Goal: Task Accomplishment & Management: Use online tool/utility

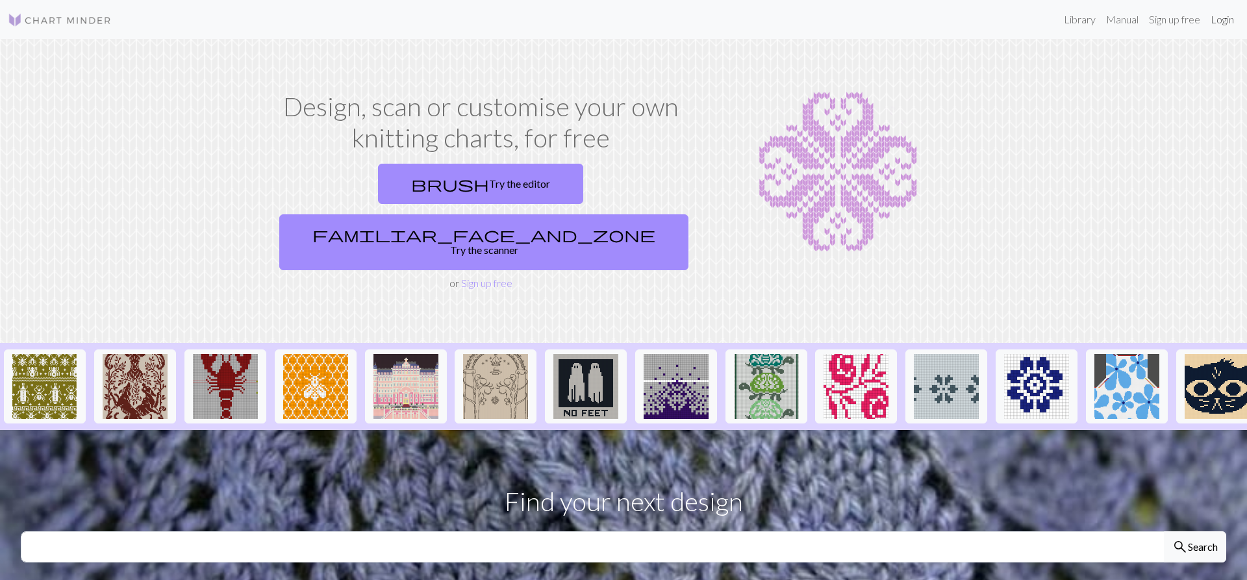
click at [1215, 19] on link "Login" at bounding box center [1222, 19] width 34 height 26
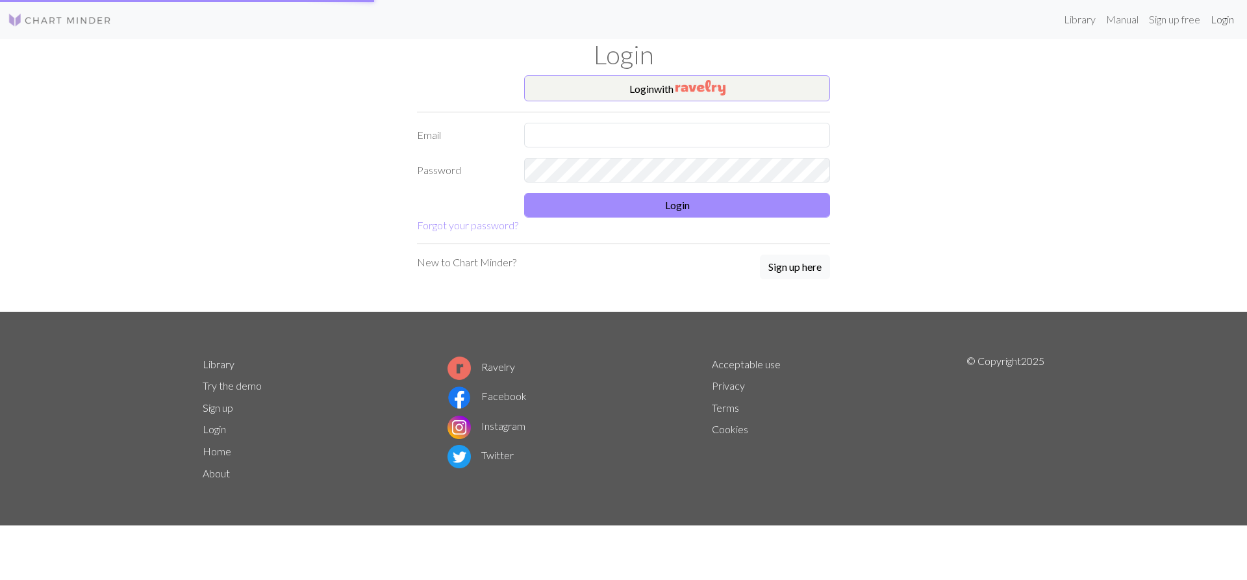
type input "elaine.anderson.3@glasgow.ac.uk"
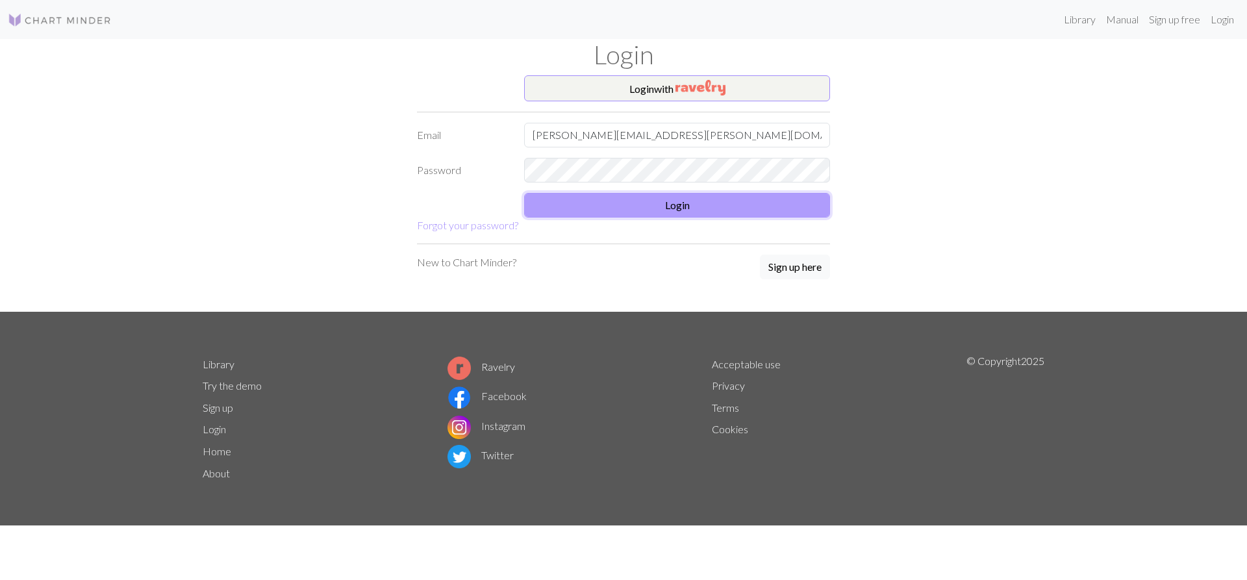
click at [640, 198] on button "Login" at bounding box center [677, 205] width 306 height 25
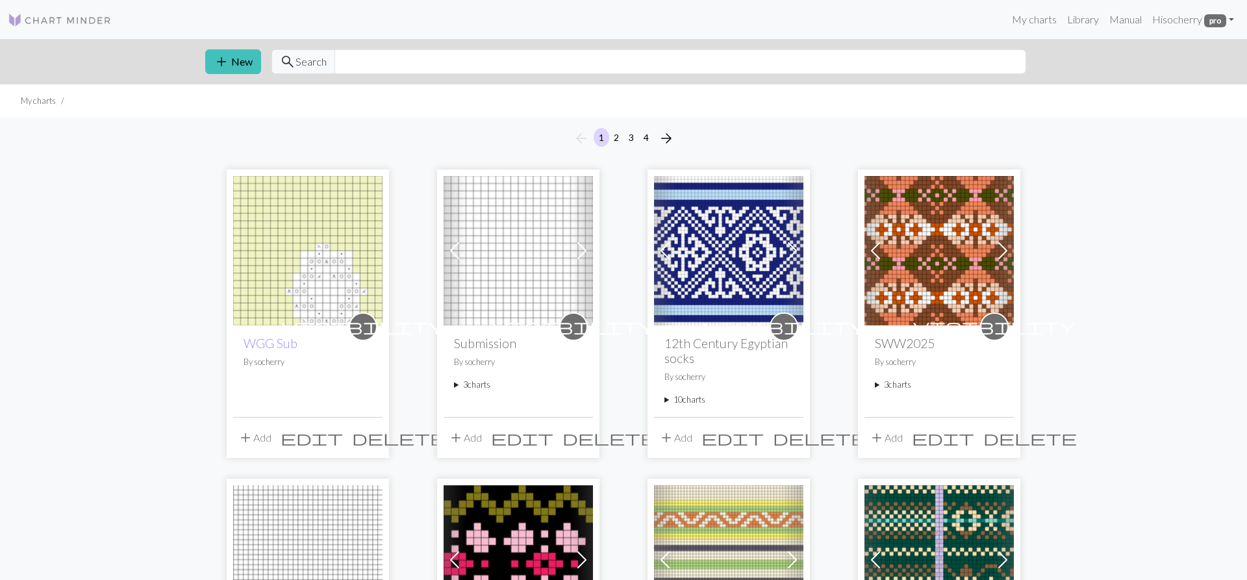
click at [455, 384] on summary "3 charts" at bounding box center [518, 385] width 129 height 12
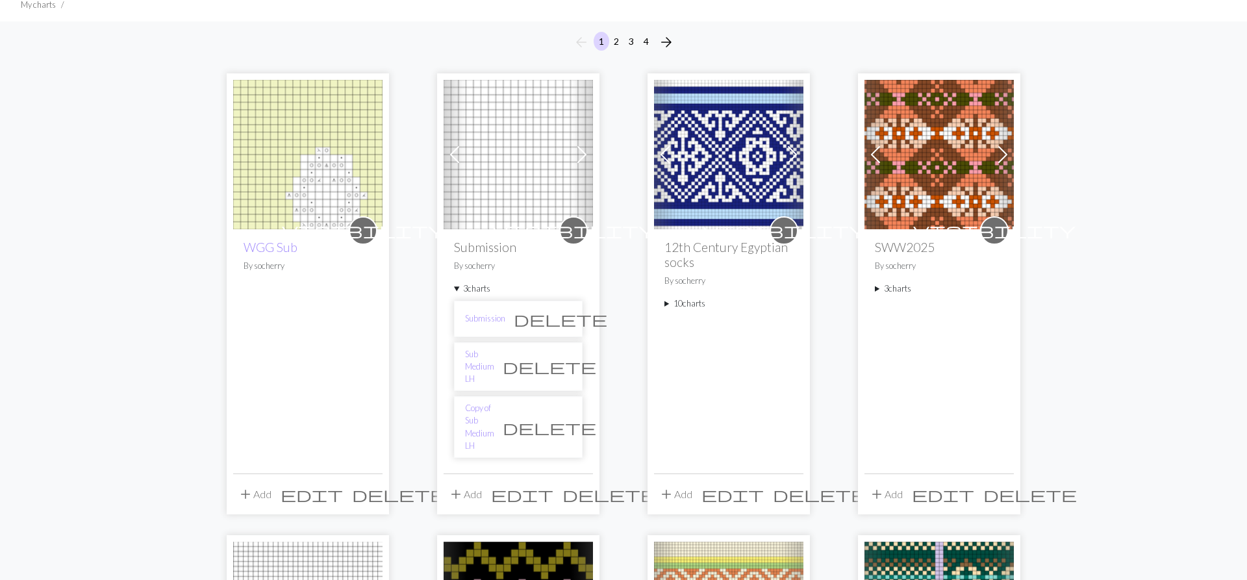
scroll to position [132, 0]
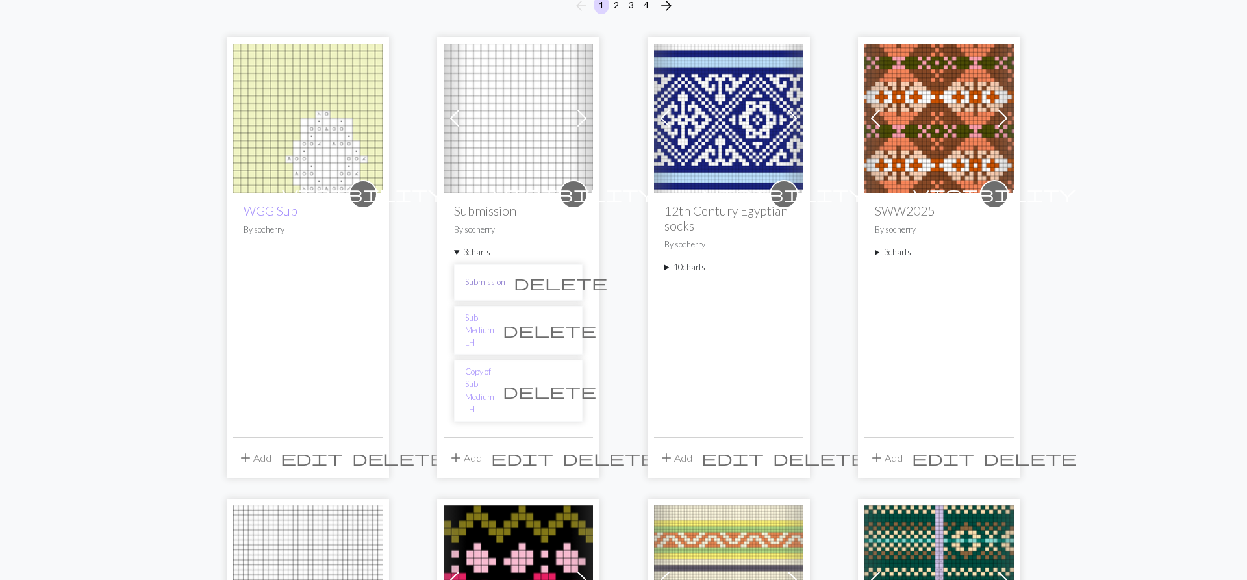
click at [487, 281] on link "Submission" at bounding box center [485, 282] width 40 height 12
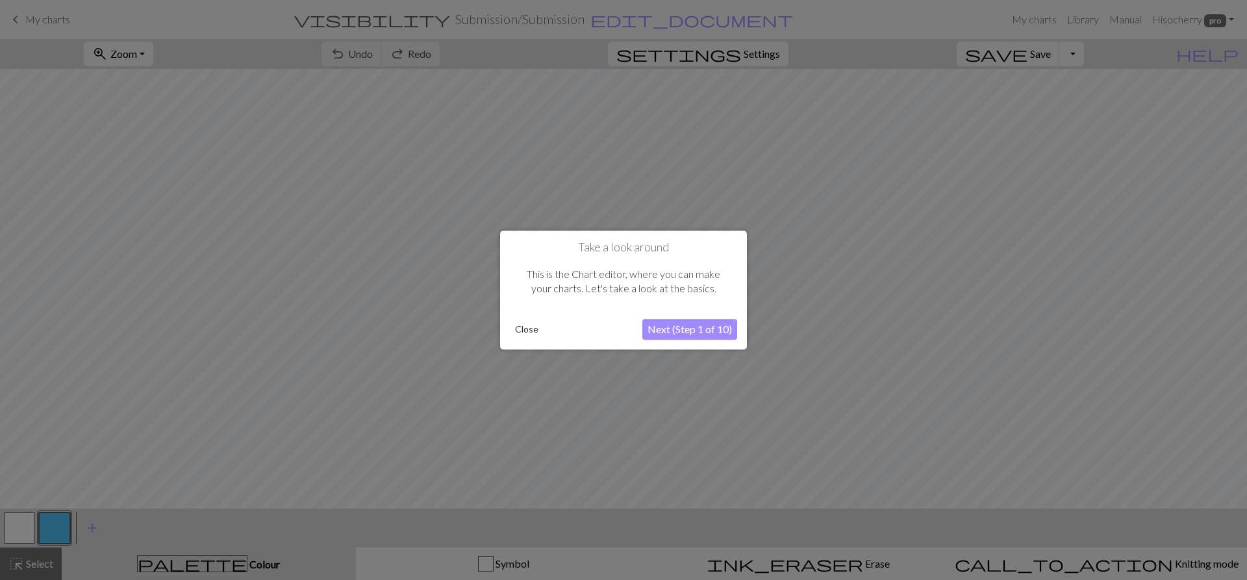
click at [534, 326] on button "Close" at bounding box center [527, 329] width 34 height 19
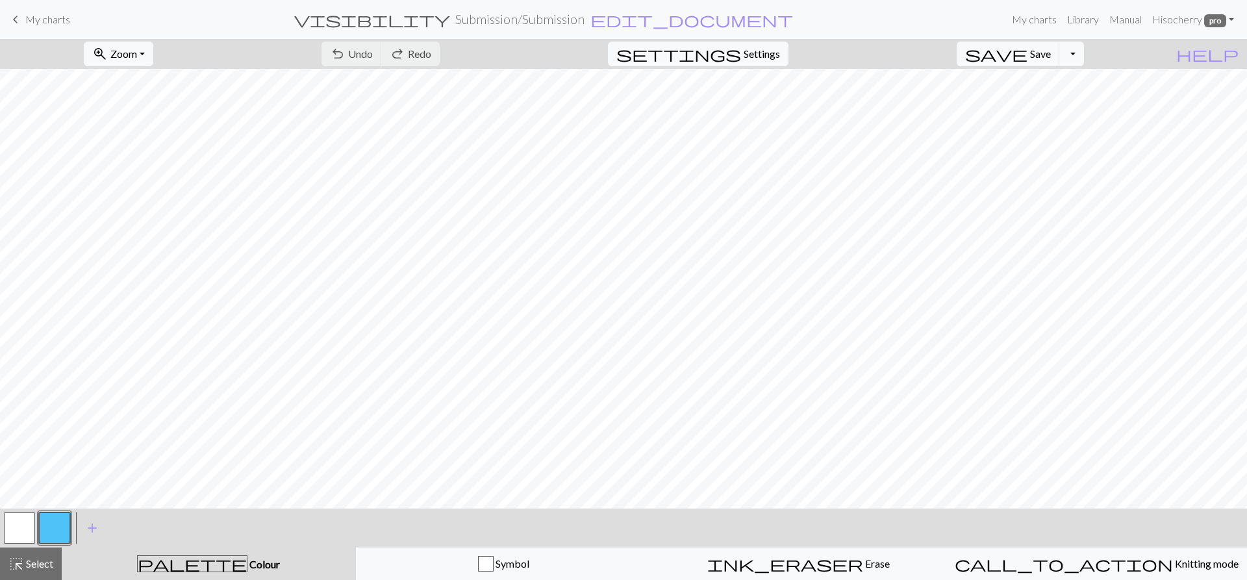
click at [16, 16] on span "keyboard_arrow_left" at bounding box center [16, 19] width 16 height 18
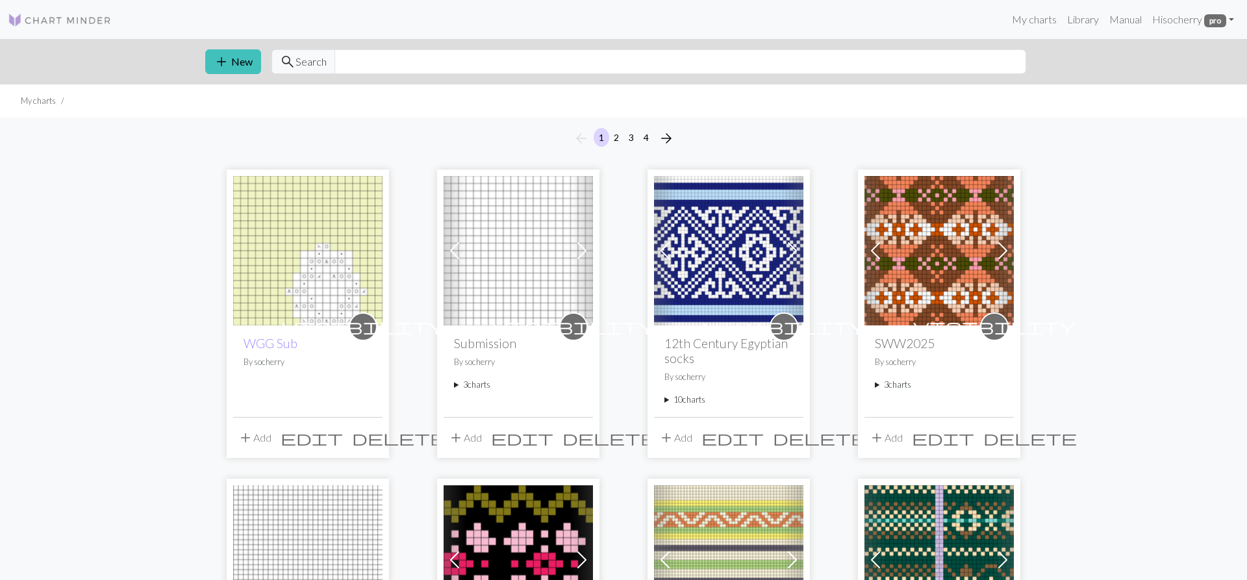
click at [455, 383] on summary "3 charts" at bounding box center [518, 385] width 129 height 12
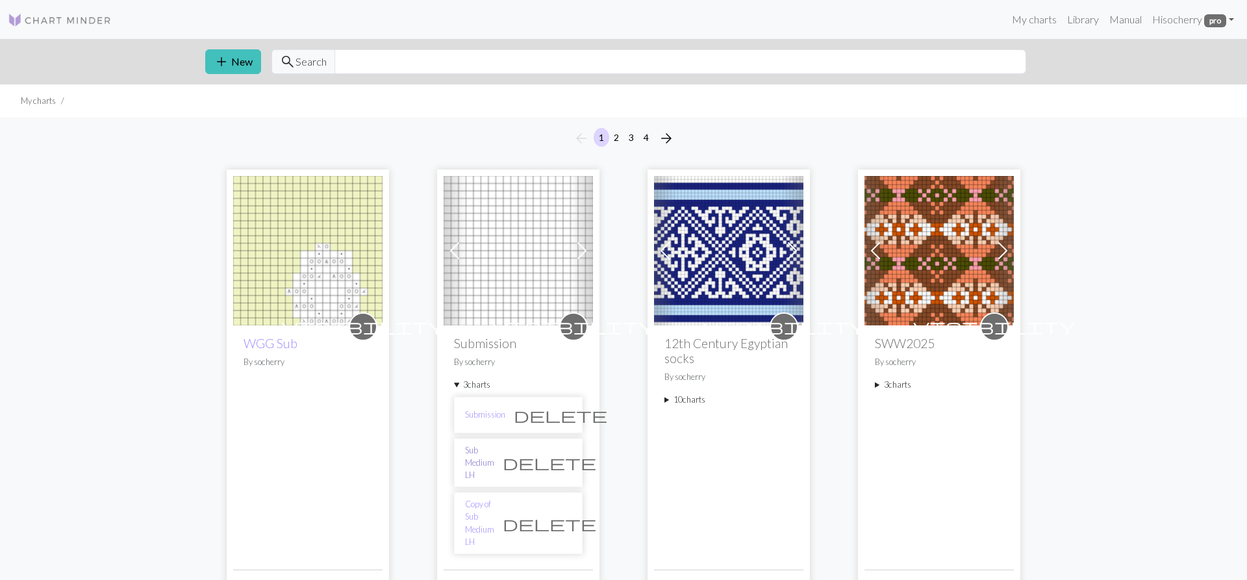
click at [494, 462] on link "Sub Medium LH" at bounding box center [479, 463] width 29 height 38
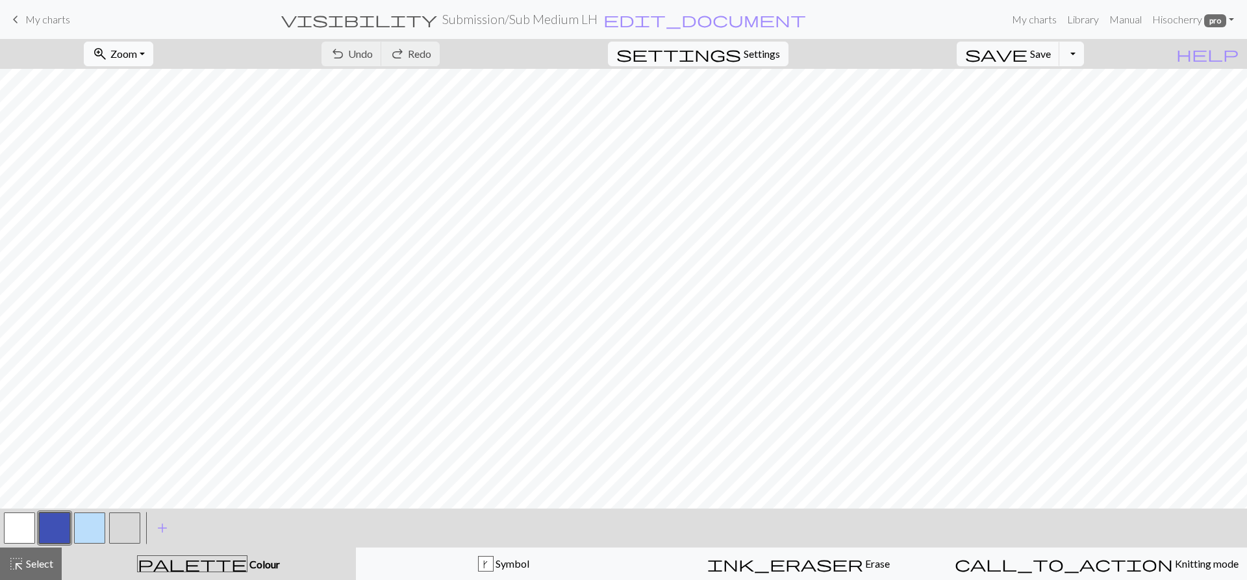
click at [108, 57] on span "zoom_in" at bounding box center [100, 54] width 16 height 18
click at [136, 84] on button "Fit all" at bounding box center [135, 82] width 103 height 21
click at [631, 18] on span "edit_document" at bounding box center [704, 19] width 203 height 18
select select "685bcaa55b1501ceda99e3da"
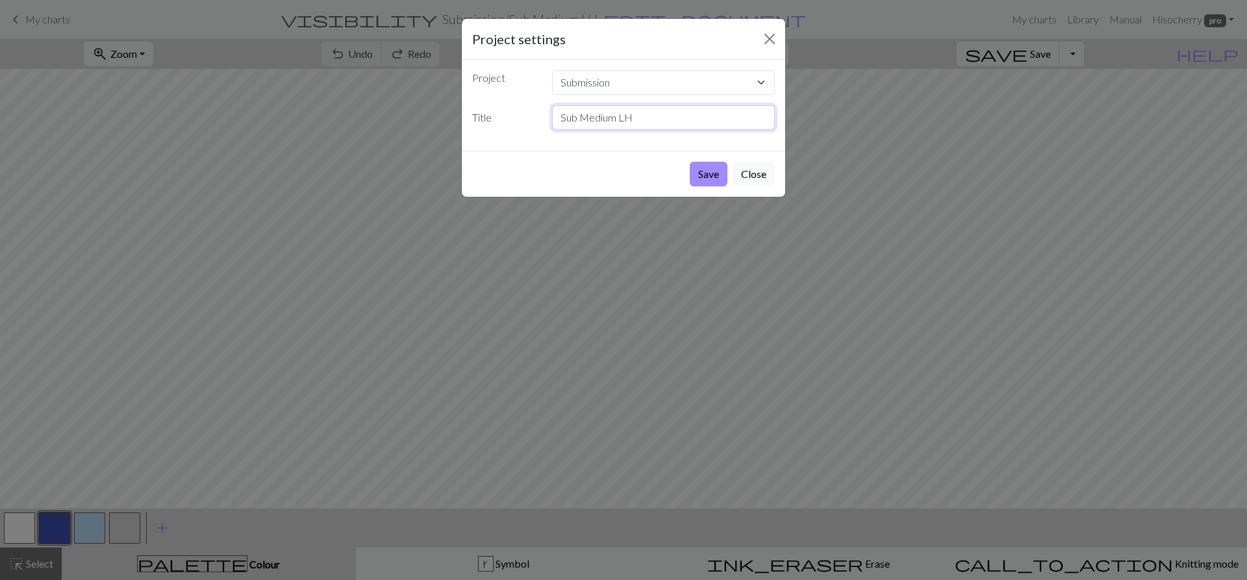
click at [636, 120] on input "Sub Medium LH" at bounding box center [663, 117] width 223 height 25
drag, startPoint x: 502, startPoint y: 120, endPoint x: 488, endPoint y: 120, distance: 13.6
click at [552, 120] on input "Sub Medium LH" at bounding box center [663, 117] width 223 height 25
type input "h"
type input "Chart A (minus 1 rep)"
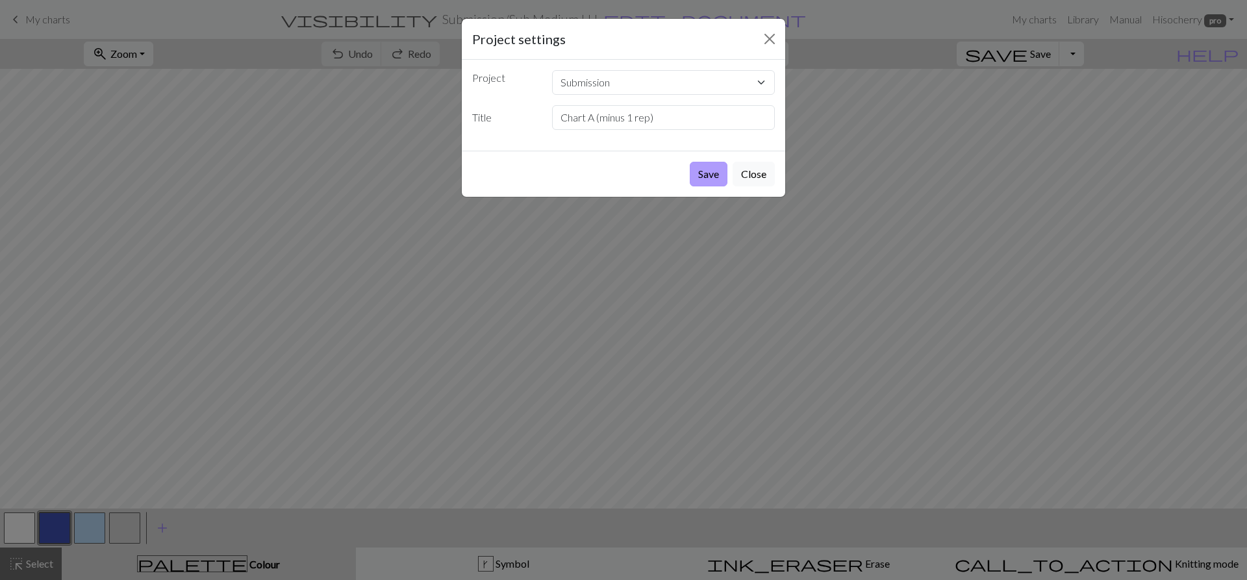
click at [705, 176] on button "Save" at bounding box center [709, 174] width 38 height 25
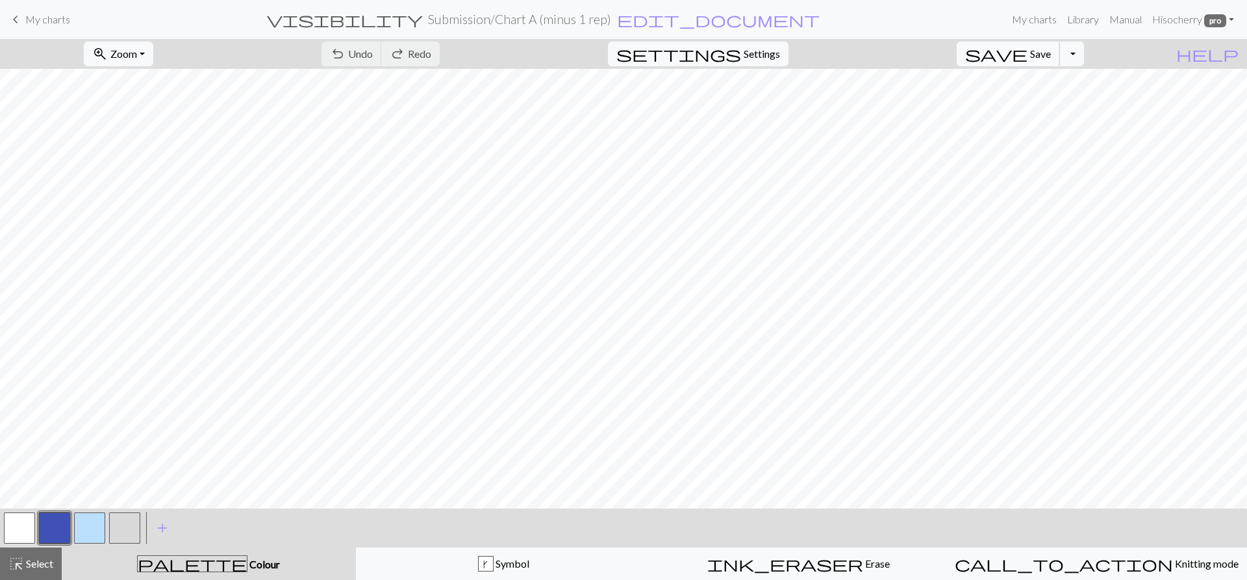
click at [1051, 55] on span "Save" at bounding box center [1040, 53] width 21 height 12
click at [42, 20] on span "My charts" at bounding box center [47, 19] width 45 height 12
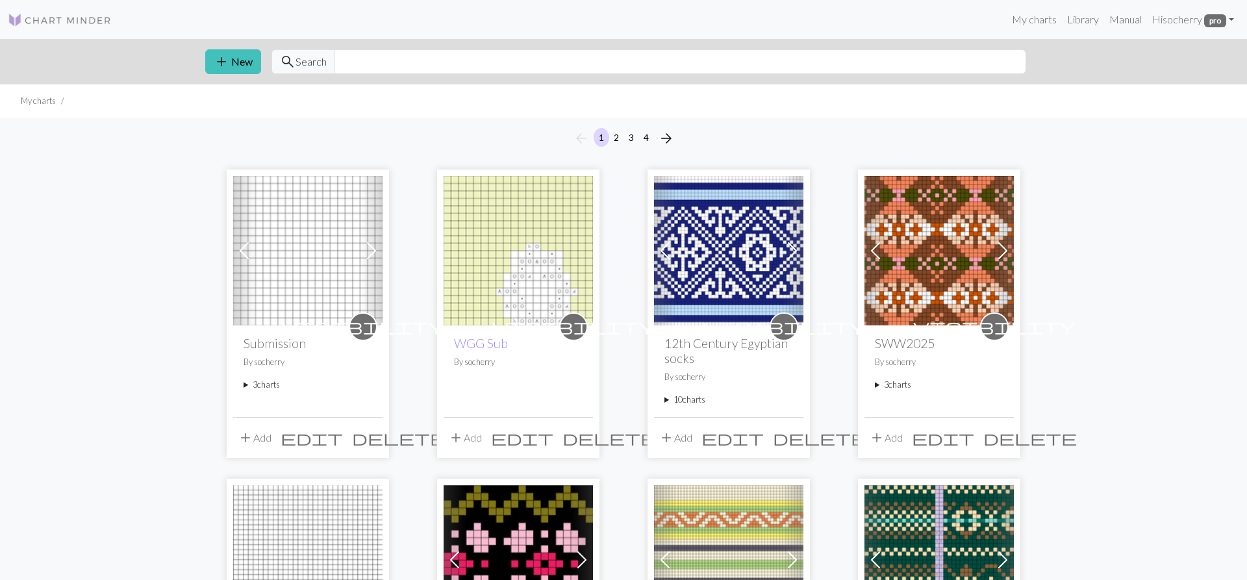
click at [245, 386] on summary "3 charts" at bounding box center [308, 385] width 129 height 12
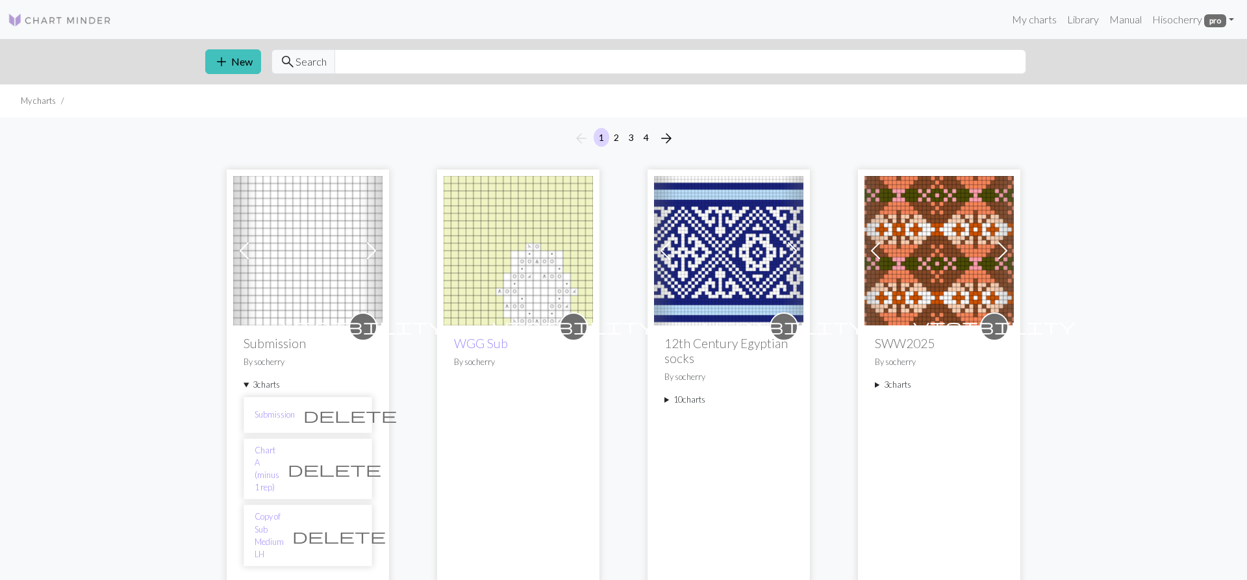
scroll to position [66, 0]
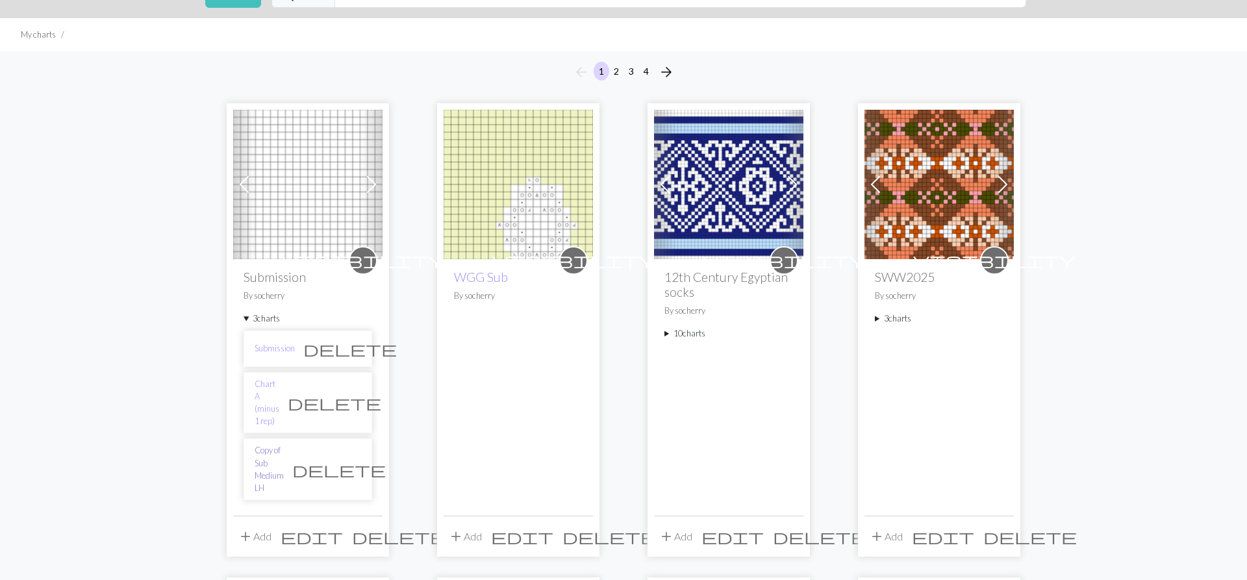
click at [277, 444] on link "Copy of Sub Medium LH" at bounding box center [269, 469] width 29 height 50
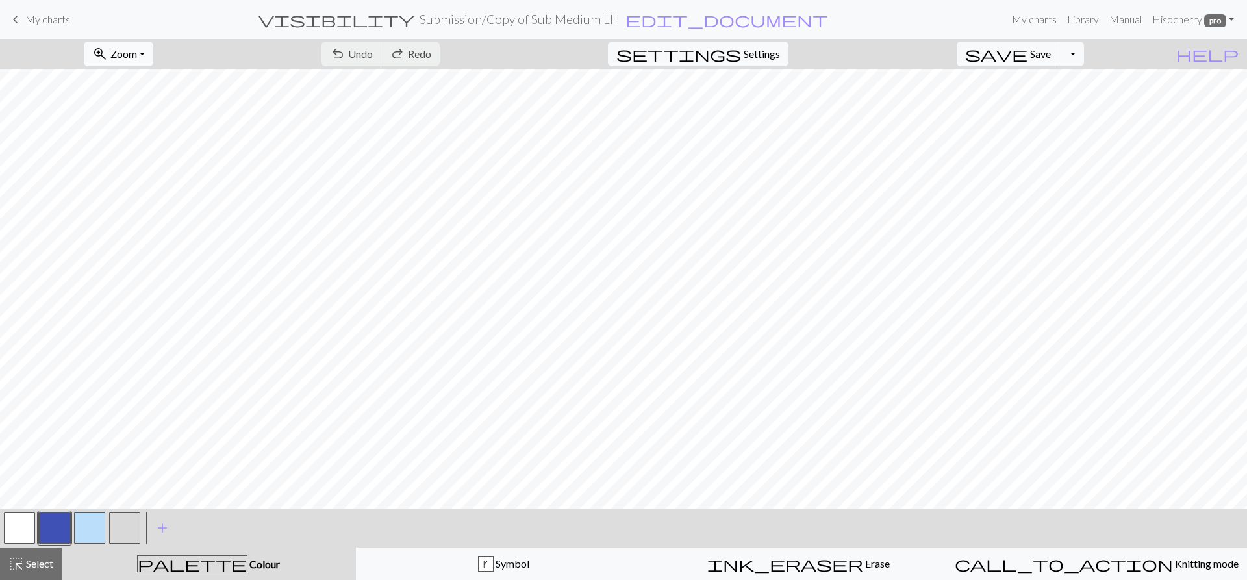
click at [137, 58] on span "Zoom" at bounding box center [123, 53] width 27 height 12
click at [133, 86] on button "Fit all" at bounding box center [135, 82] width 103 height 21
click at [653, 19] on span "edit_document" at bounding box center [726, 19] width 203 height 18
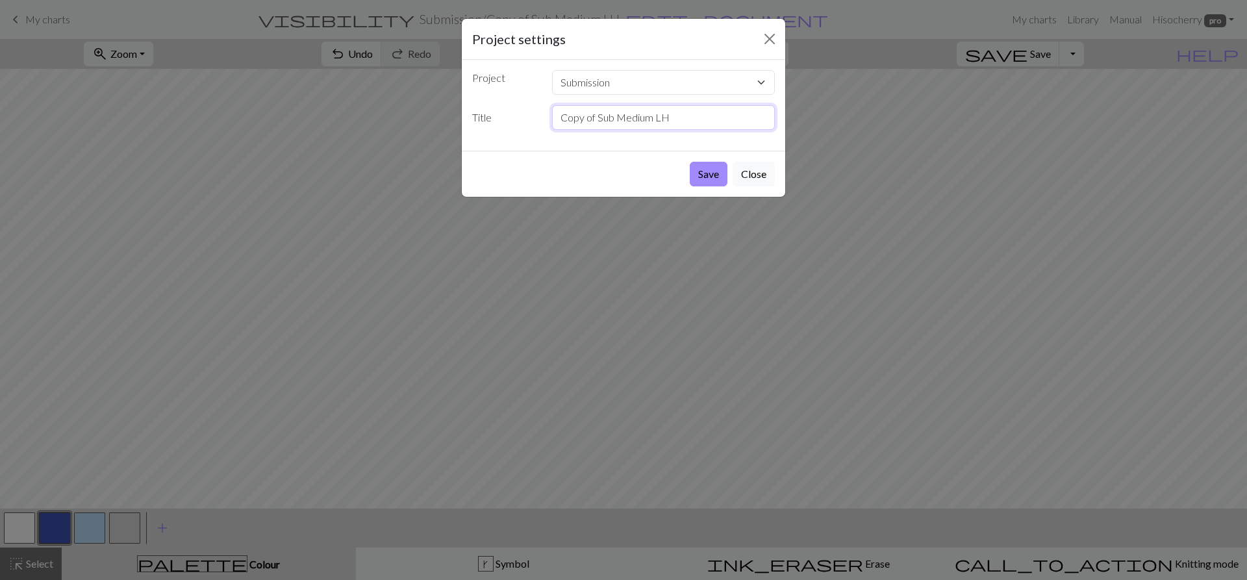
drag, startPoint x: 682, startPoint y: 123, endPoint x: 551, endPoint y: 122, distance: 131.2
click at [552, 122] on input "Copy of Sub Medium LH" at bounding box center [663, 117] width 223 height 25
type input "Chart C"
click at [701, 175] on button "Save" at bounding box center [709, 174] width 38 height 25
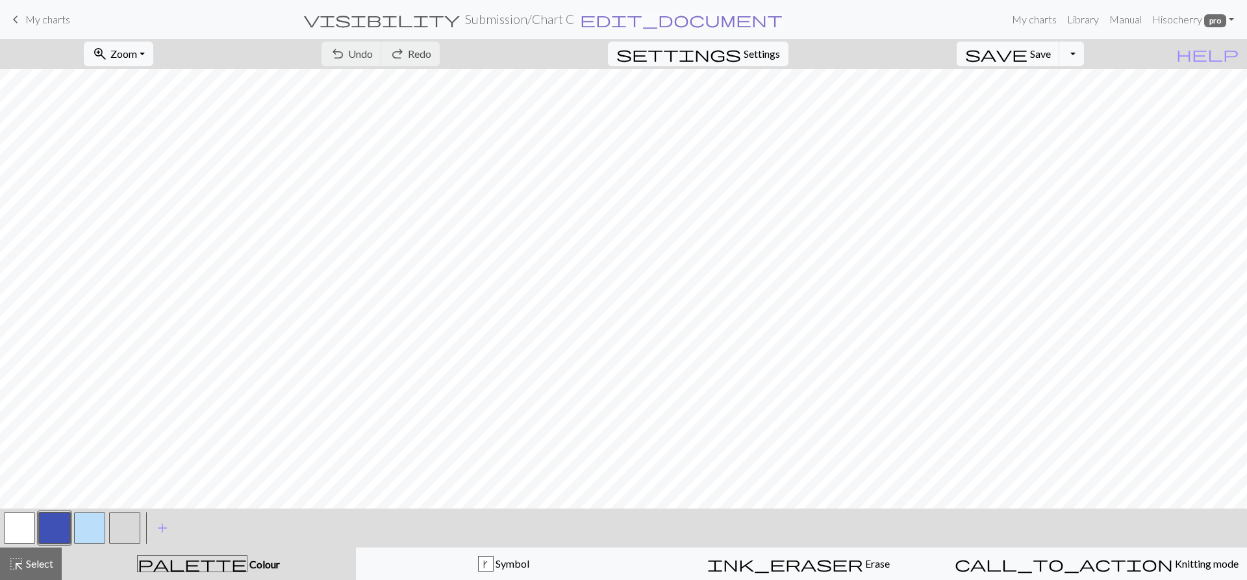
click at [610, 18] on span "edit_document" at bounding box center [681, 19] width 203 height 18
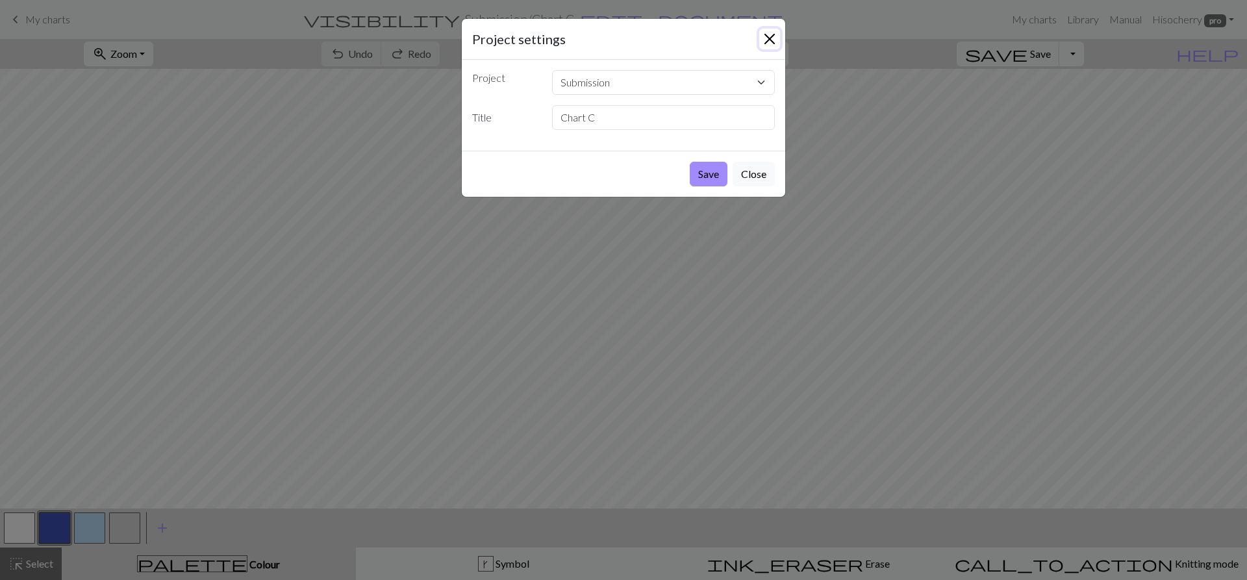
click at [764, 42] on button "Close" at bounding box center [769, 39] width 21 height 21
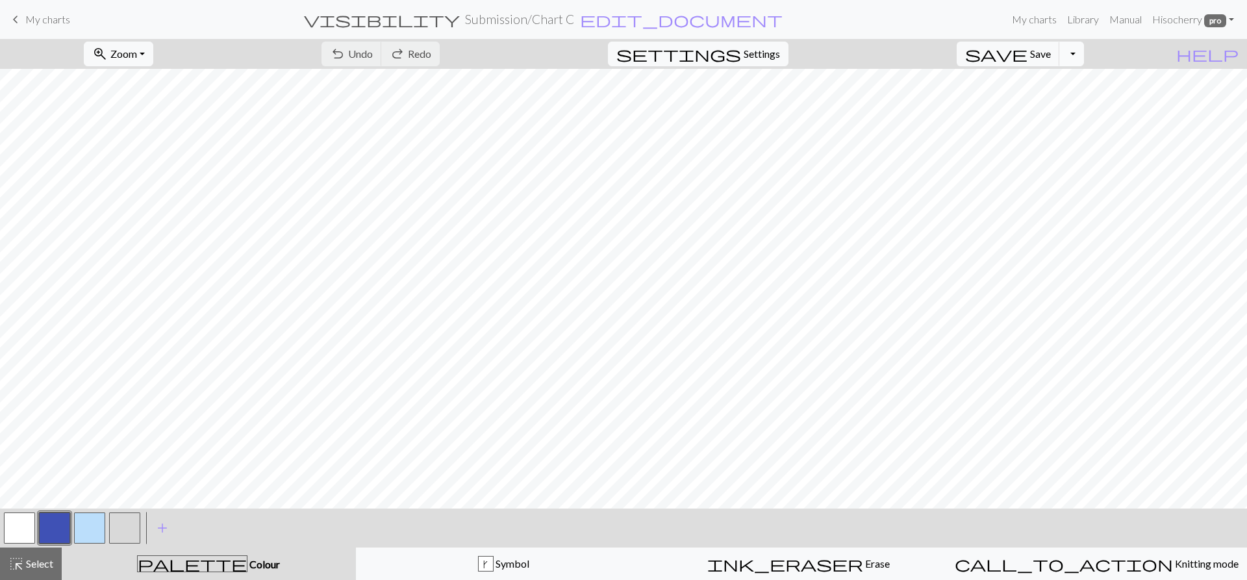
click at [1084, 56] on button "Toggle Dropdown" at bounding box center [1071, 54] width 25 height 25
click at [1057, 83] on button "file_copy Save a copy" at bounding box center [976, 82] width 214 height 21
click at [633, 16] on span "edit_document" at bounding box center [704, 19] width 203 height 18
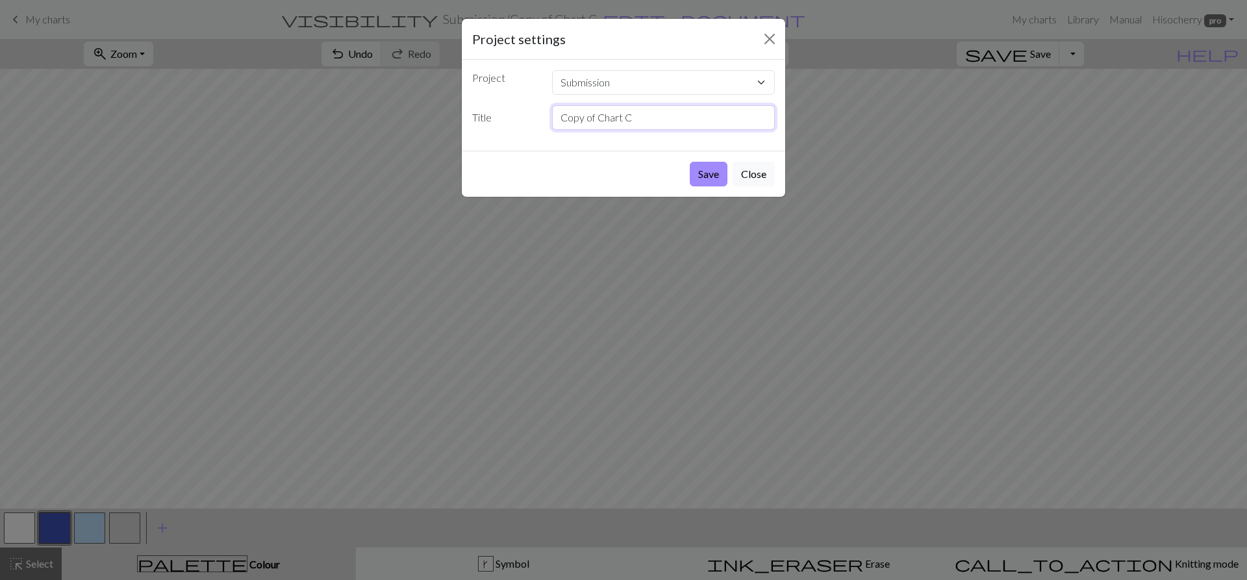
click at [630, 117] on input "Copy of Chart C" at bounding box center [663, 117] width 223 height 25
drag, startPoint x: 597, startPoint y: 120, endPoint x: 526, endPoint y: 121, distance: 70.8
click at [552, 121] on input "Copy of Chart D" at bounding box center [663, 117] width 223 height 25
type input "Chart D"
click at [702, 181] on button "Save" at bounding box center [709, 174] width 38 height 25
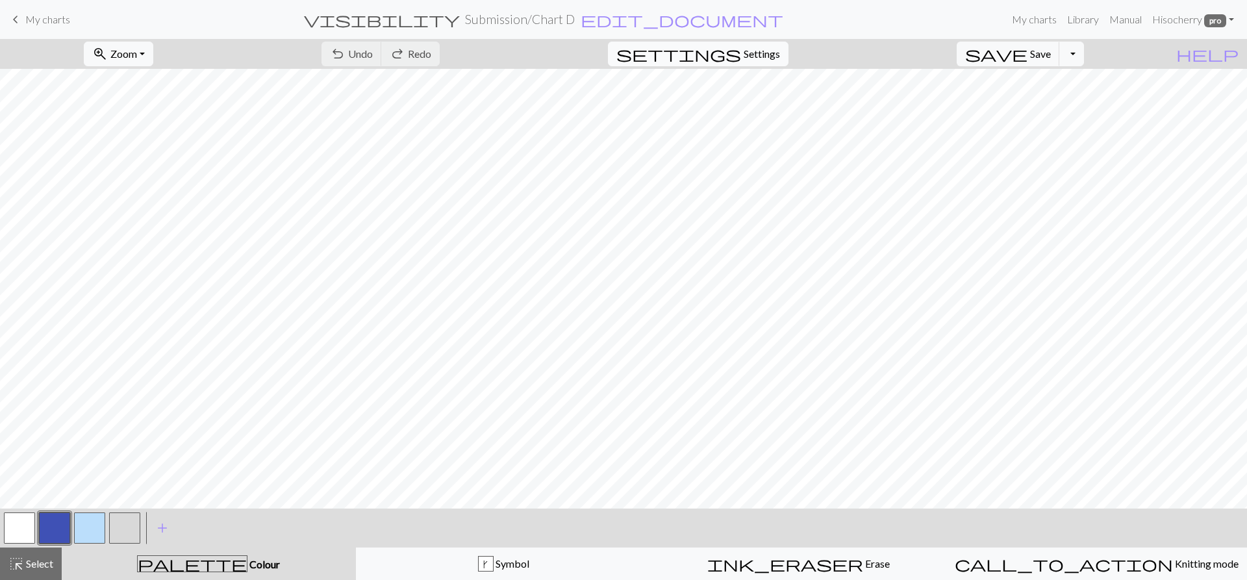
click at [741, 56] on span "settings" at bounding box center [678, 54] width 125 height 18
select select "aran"
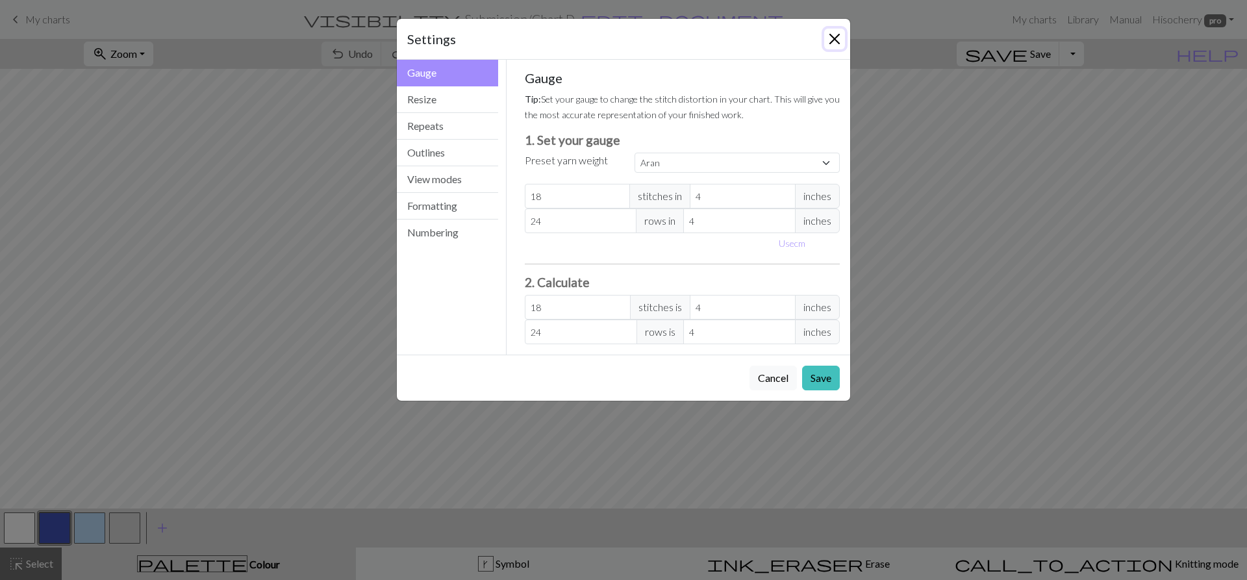
click at [835, 38] on button "Close" at bounding box center [834, 39] width 21 height 21
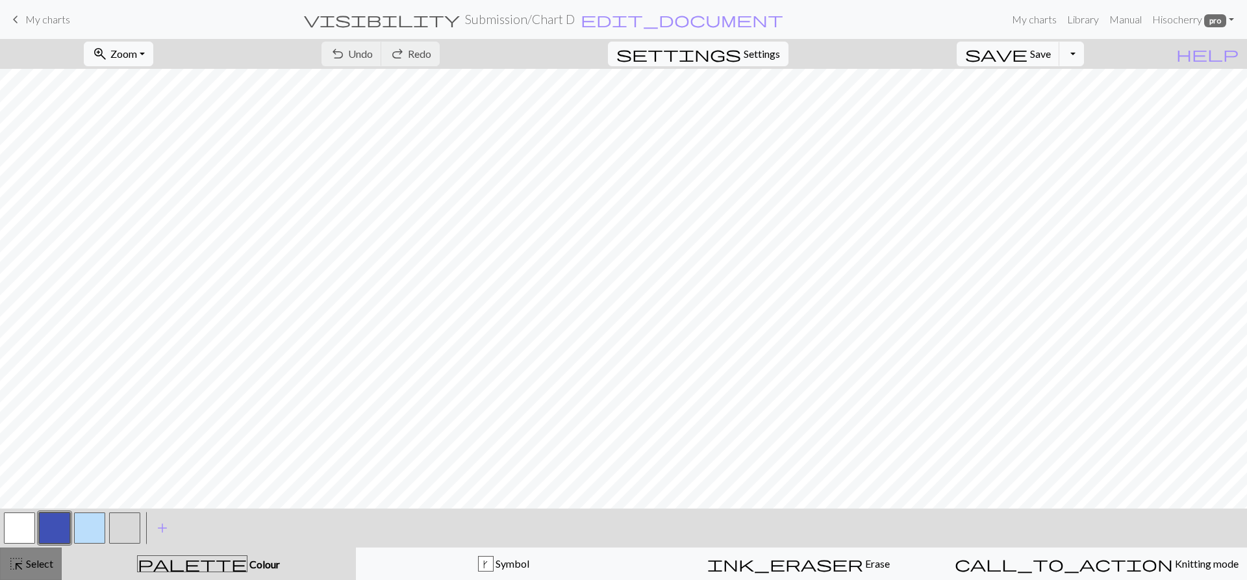
click at [33, 565] on span "Select" at bounding box center [38, 563] width 29 height 12
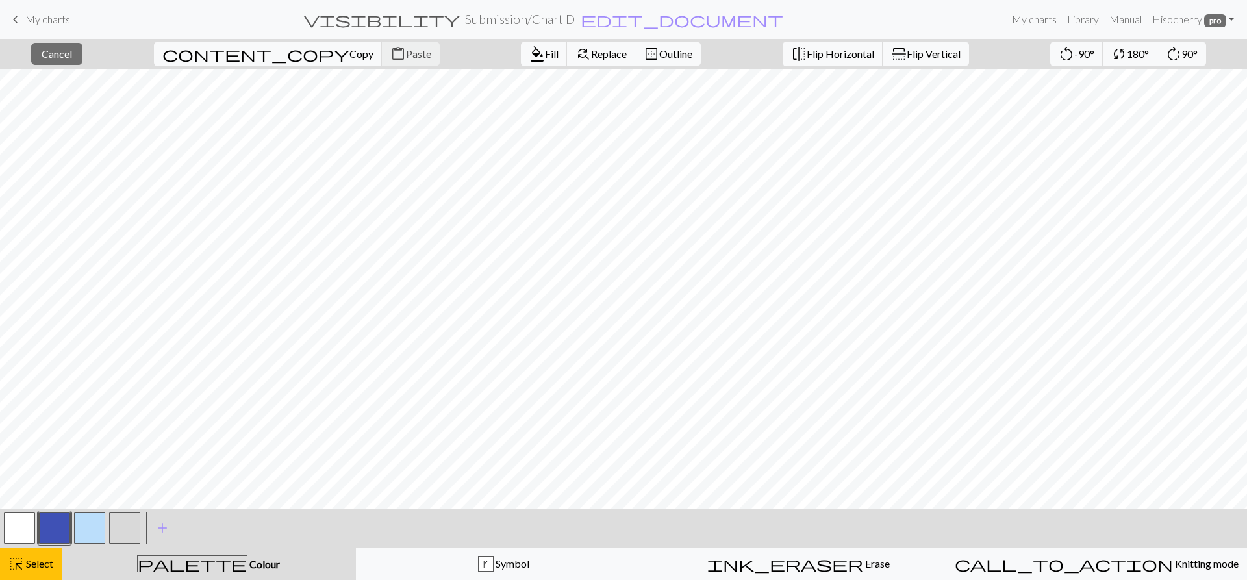
click at [118, 522] on button "button" at bounding box center [124, 527] width 31 height 31
click at [545, 53] on span "Fill" at bounding box center [552, 53] width 14 height 12
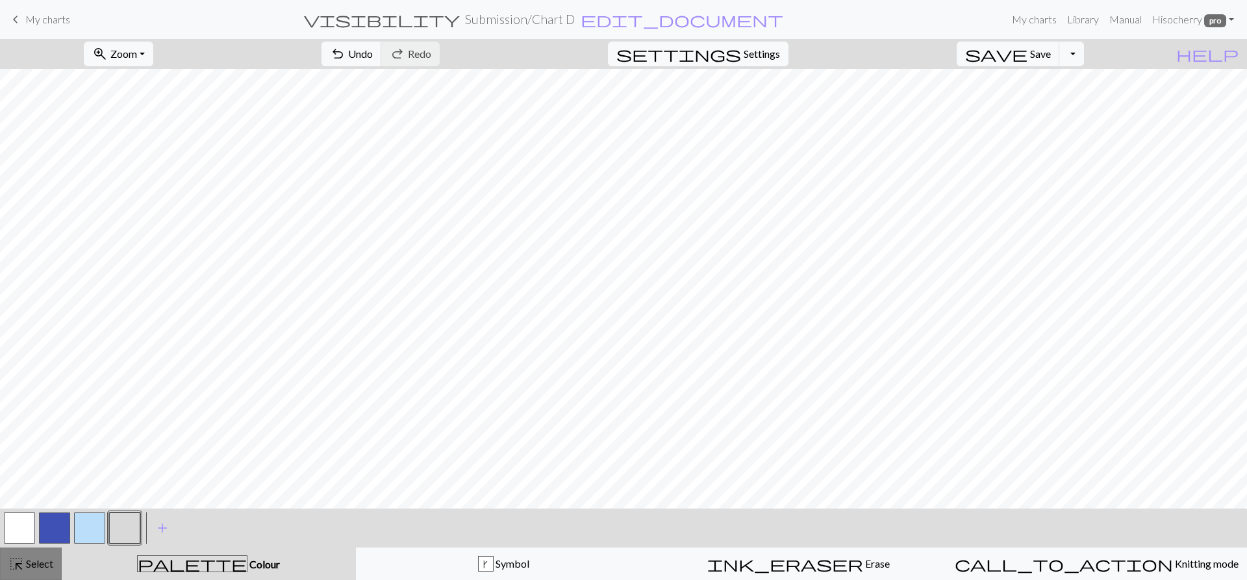
click at [21, 568] on span "highlight_alt" at bounding box center [16, 564] width 16 height 18
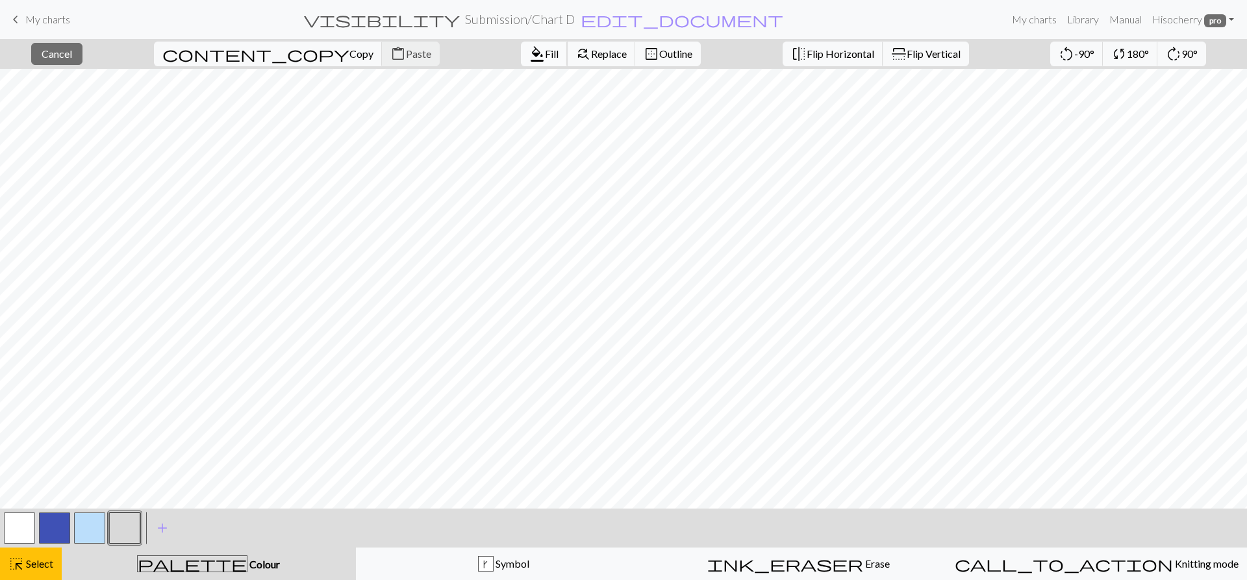
click at [529, 53] on span "format_color_fill" at bounding box center [537, 54] width 16 height 18
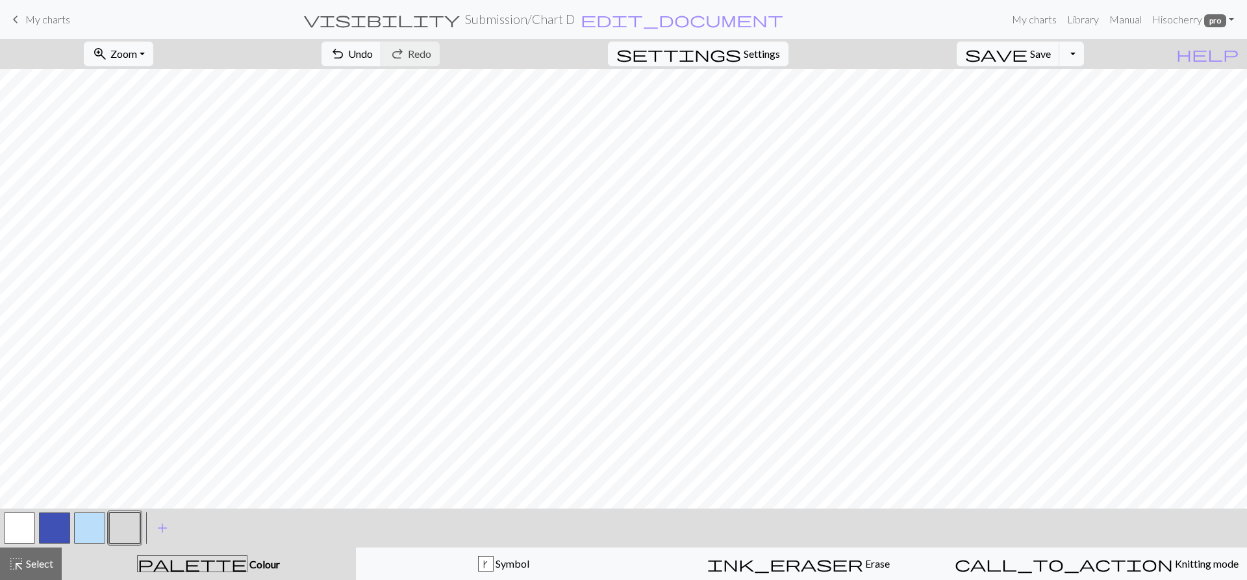
click at [52, 523] on button "button" at bounding box center [54, 527] width 31 height 31
click at [40, 560] on span "Select" at bounding box center [38, 563] width 29 height 12
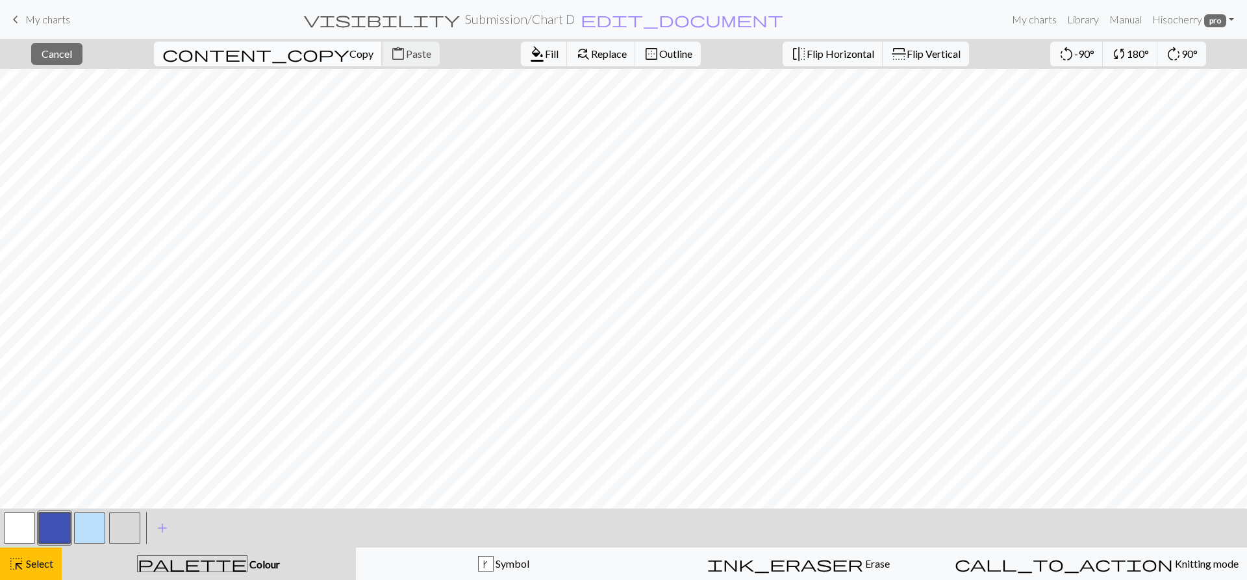
click at [349, 54] on span "Copy" at bounding box center [361, 53] width 24 height 12
click at [390, 52] on span "content_paste" at bounding box center [398, 54] width 16 height 18
click at [27, 570] on div "highlight_alt Select Select" at bounding box center [30, 564] width 45 height 16
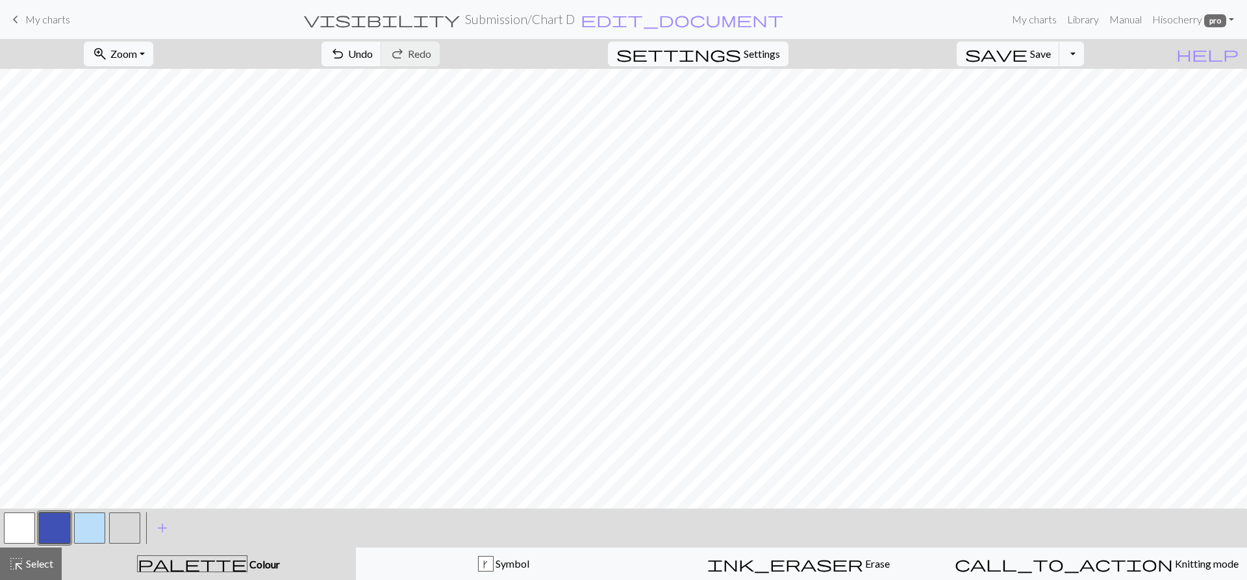
click at [121, 523] on button "button" at bounding box center [124, 527] width 31 height 31
click at [55, 529] on button "button" at bounding box center [54, 527] width 31 height 31
click at [23, 533] on button "button" at bounding box center [19, 527] width 31 height 31
click at [47, 533] on button "button" at bounding box center [54, 527] width 31 height 31
click at [126, 521] on button "button" at bounding box center [124, 527] width 31 height 31
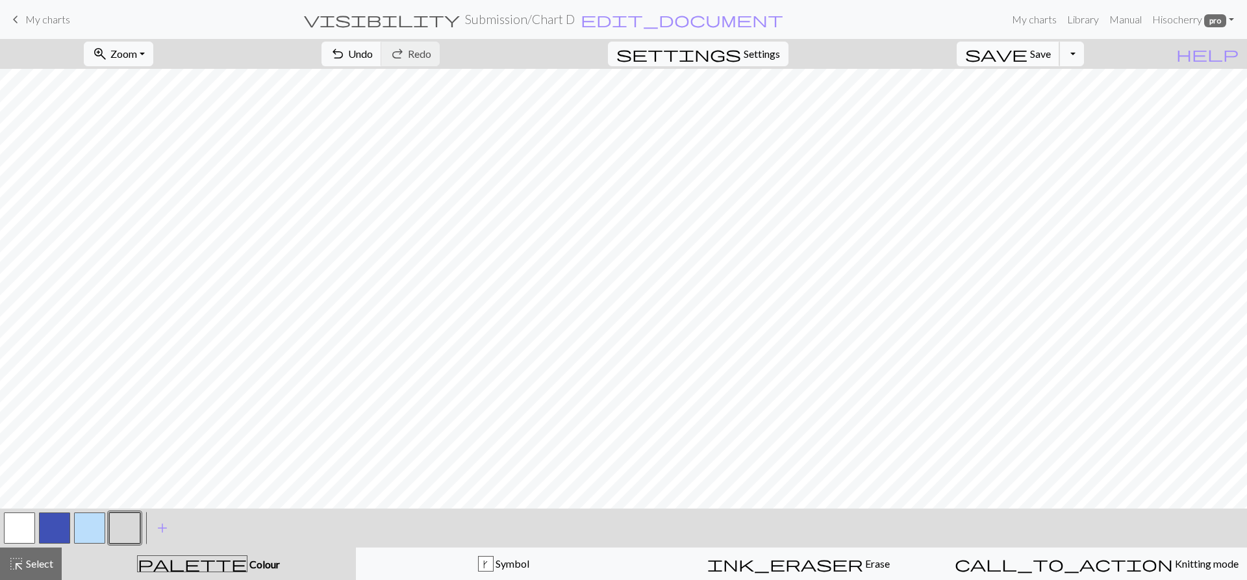
click at [1027, 47] on span "save" at bounding box center [996, 54] width 62 height 18
click at [21, 530] on button "button" at bounding box center [19, 527] width 31 height 31
click at [54, 523] on button "button" at bounding box center [54, 527] width 31 height 31
click at [56, 521] on button "button" at bounding box center [54, 527] width 31 height 31
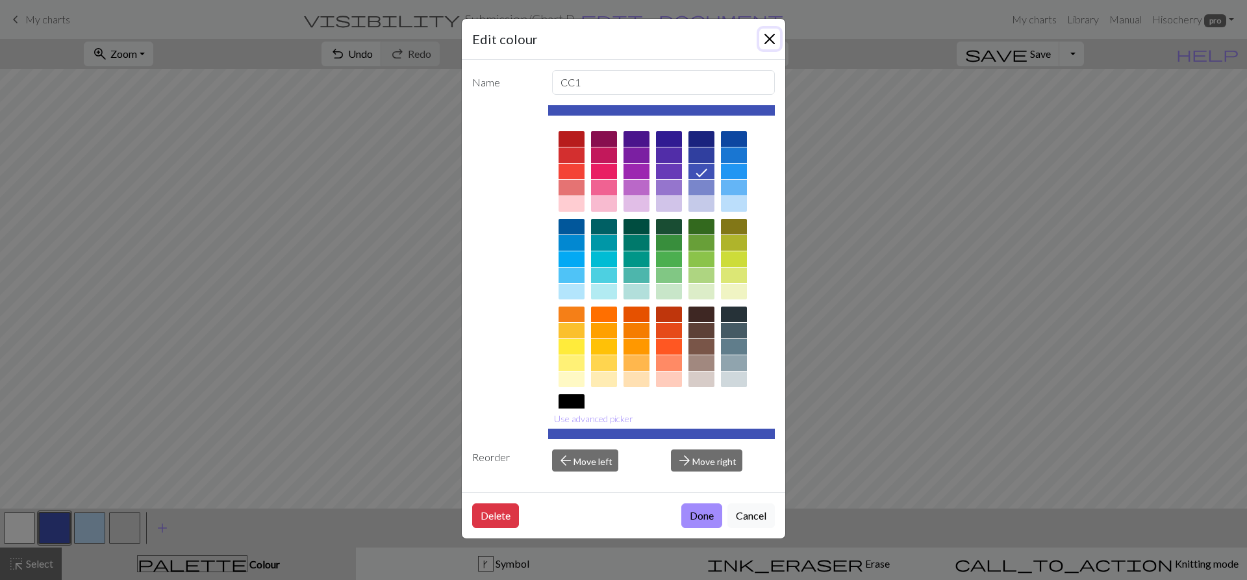
click at [768, 36] on button "Close" at bounding box center [769, 39] width 21 height 21
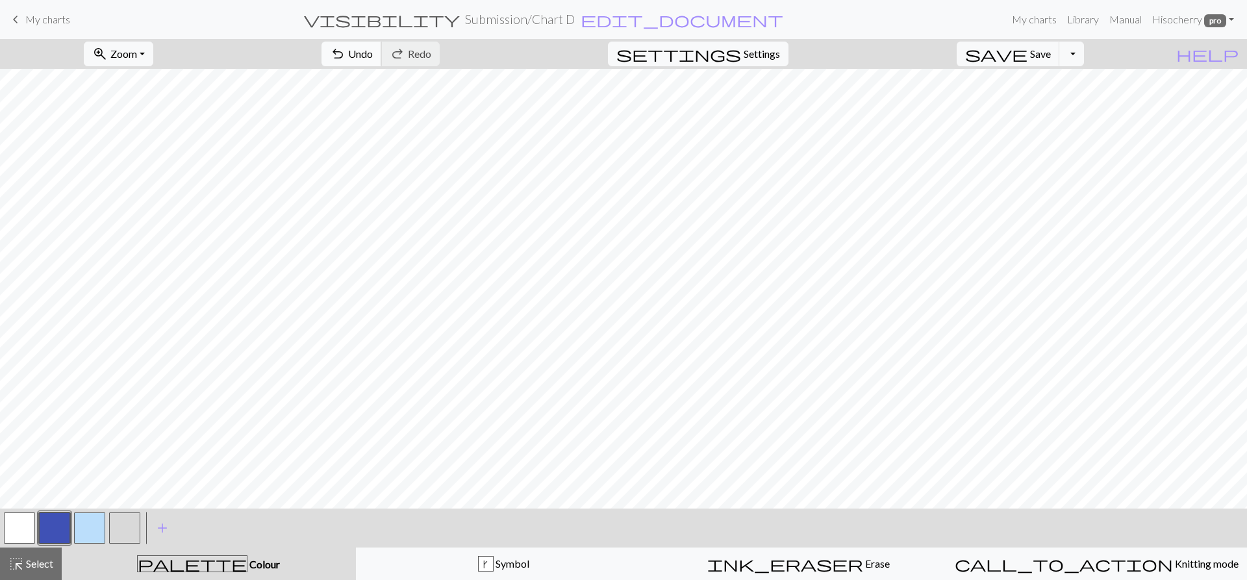
click at [373, 52] on span "Undo" at bounding box center [360, 53] width 25 height 12
click at [7, 537] on button "button" at bounding box center [19, 527] width 31 height 31
click at [64, 524] on button "button" at bounding box center [54, 527] width 31 height 31
click at [25, 525] on button "button" at bounding box center [19, 527] width 31 height 31
click at [55, 526] on button "button" at bounding box center [54, 527] width 31 height 31
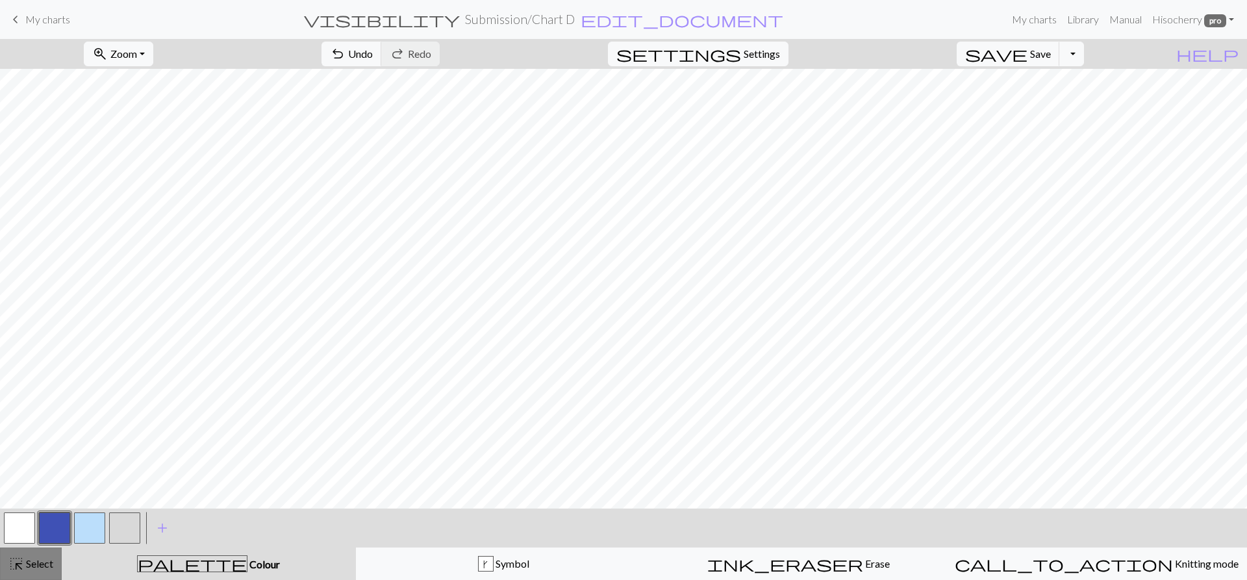
click at [36, 562] on span "Select" at bounding box center [38, 563] width 29 height 12
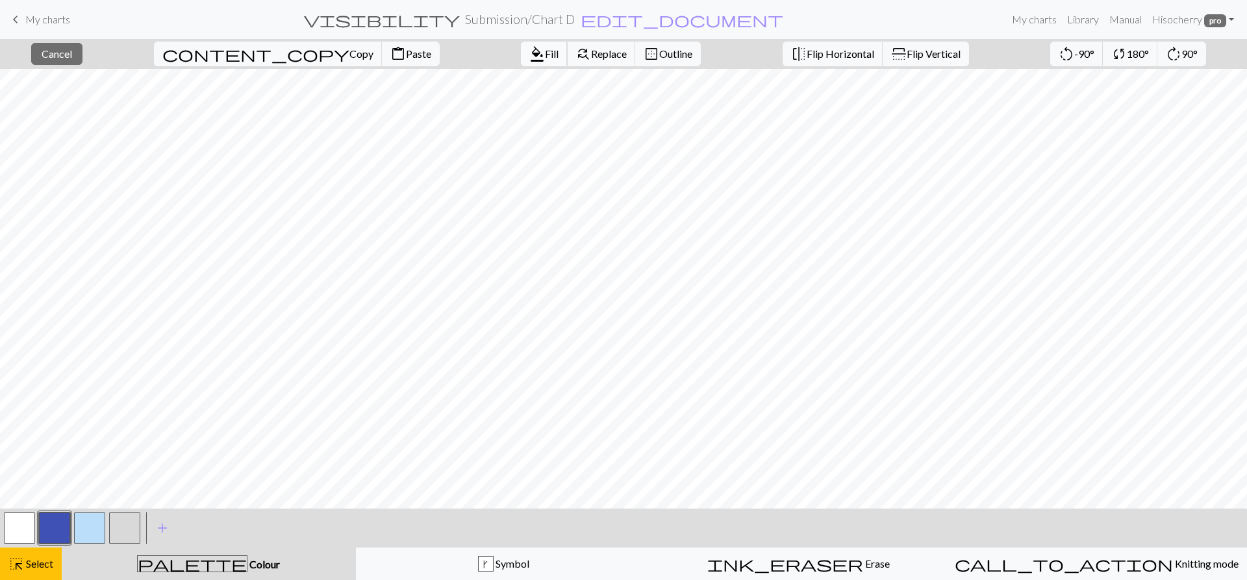
click at [529, 60] on span "format_color_fill" at bounding box center [537, 54] width 16 height 18
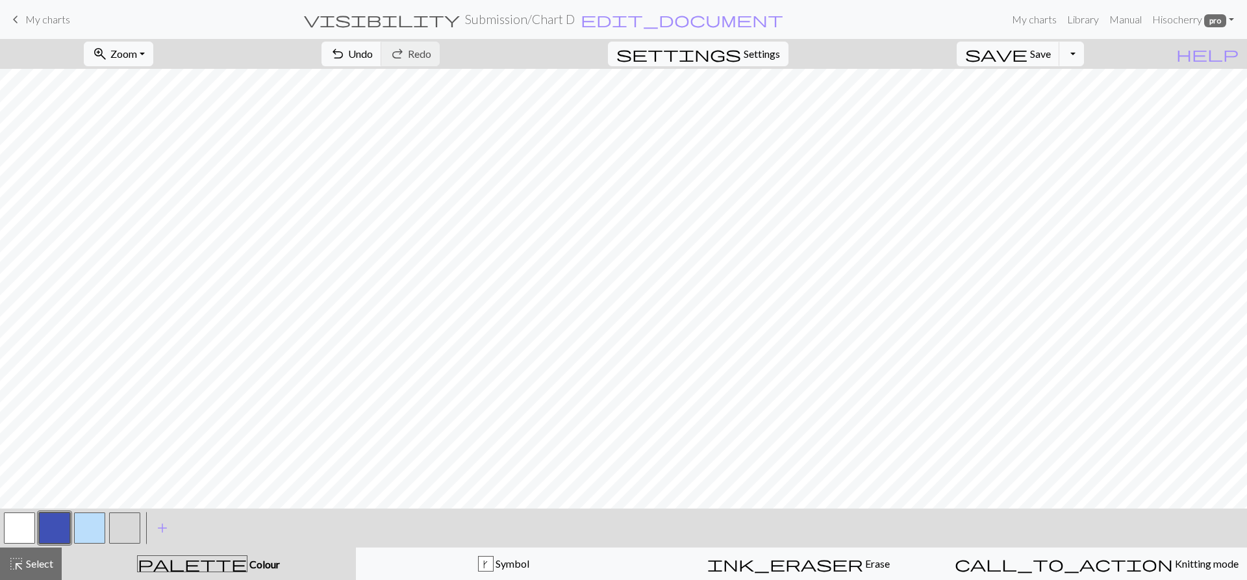
click at [21, 526] on button "button" at bounding box center [19, 527] width 31 height 31
click at [345, 53] on span "undo" at bounding box center [338, 54] width 16 height 18
click at [50, 531] on button "button" at bounding box center [54, 527] width 31 height 31
click at [18, 521] on button "button" at bounding box center [19, 527] width 31 height 31
click at [49, 527] on button "button" at bounding box center [54, 527] width 31 height 31
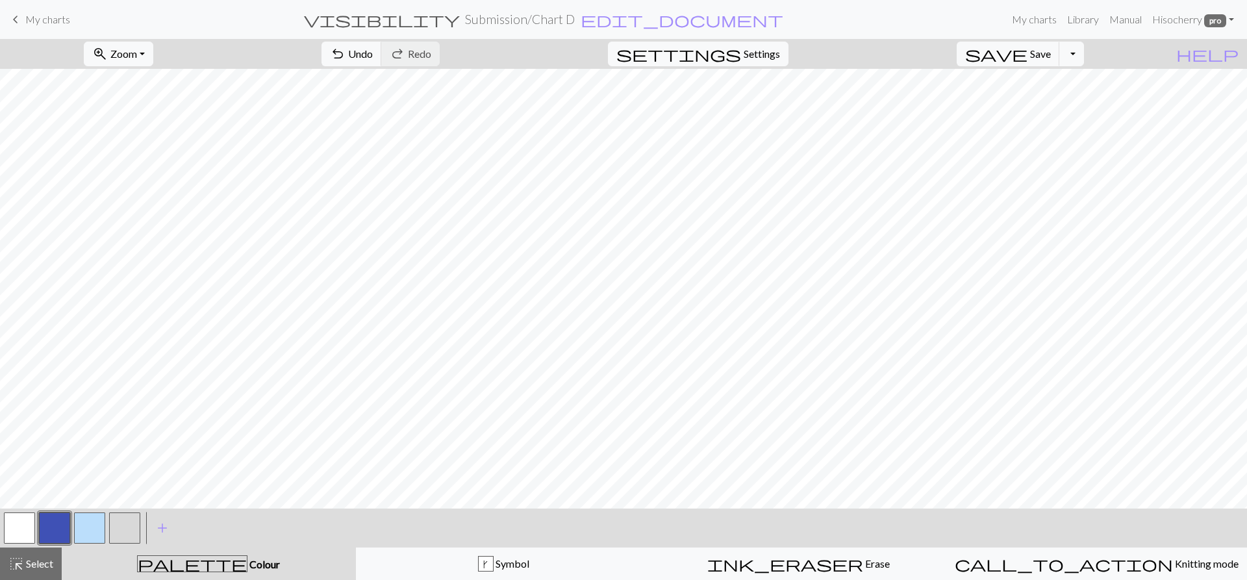
click at [16, 522] on button "button" at bounding box center [19, 527] width 31 height 31
click at [54, 523] on button "button" at bounding box center [54, 527] width 31 height 31
click at [118, 531] on button "button" at bounding box center [124, 527] width 31 height 31
click at [1052, 60] on button "save Save Save" at bounding box center [1008, 54] width 103 height 25
click at [1084, 50] on button "Toggle Dropdown" at bounding box center [1071, 54] width 25 height 25
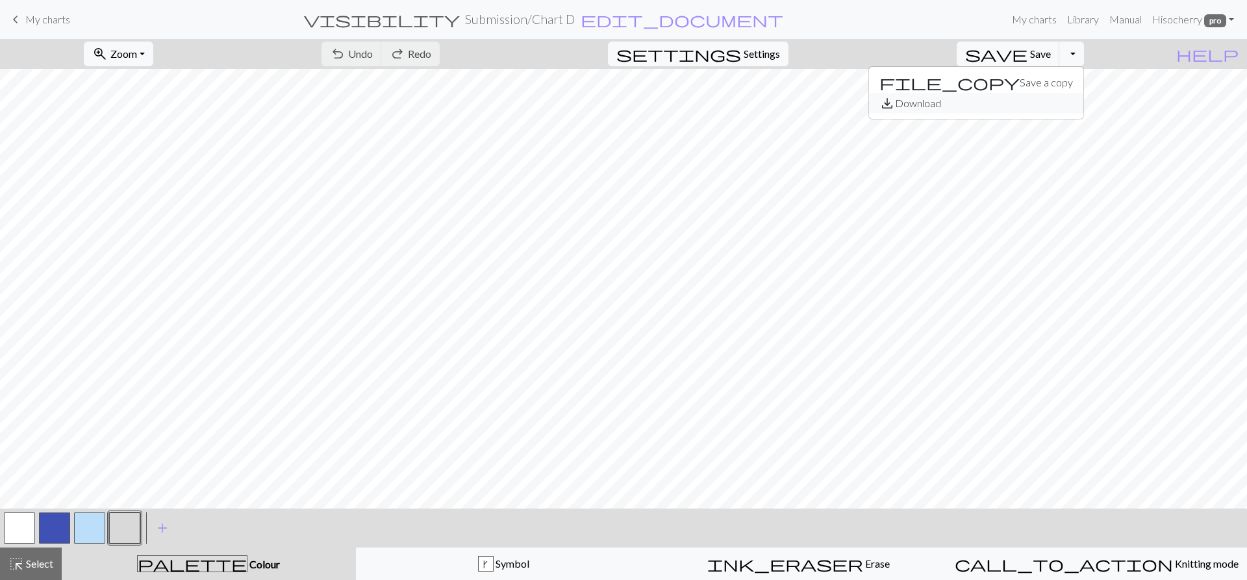
click at [1069, 101] on button "save_alt Download" at bounding box center [976, 103] width 214 height 21
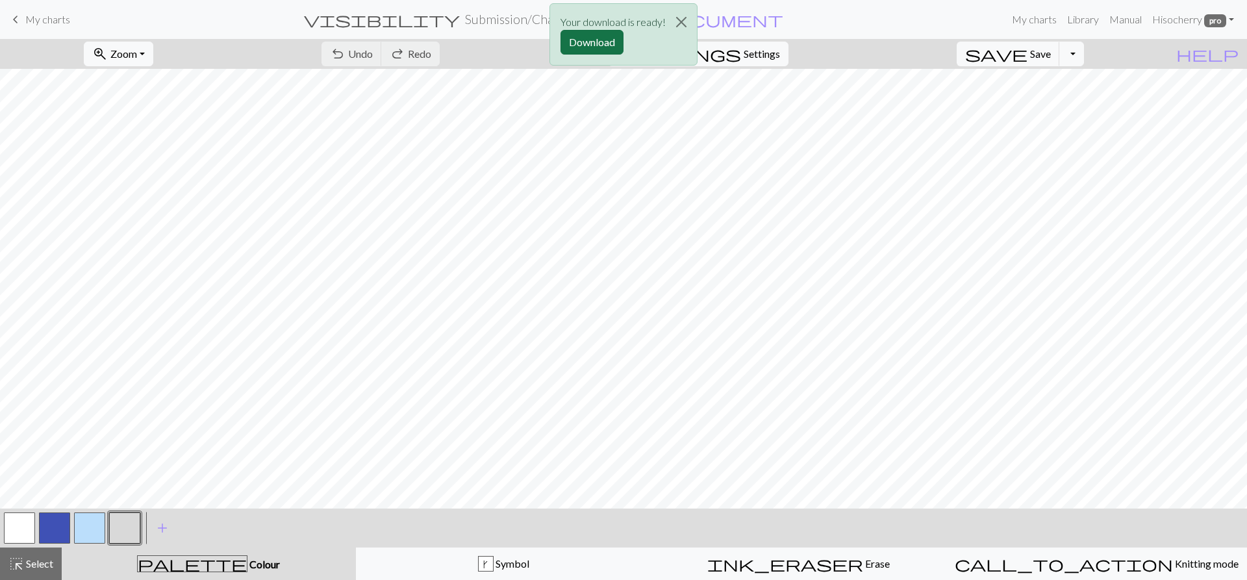
click at [592, 42] on button "Download" at bounding box center [591, 42] width 63 height 25
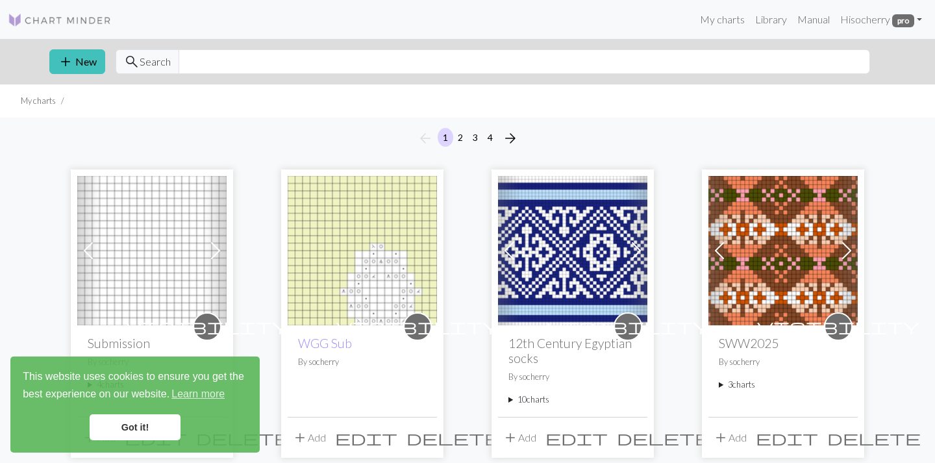
click at [147, 430] on link "Got it!" at bounding box center [135, 427] width 91 height 26
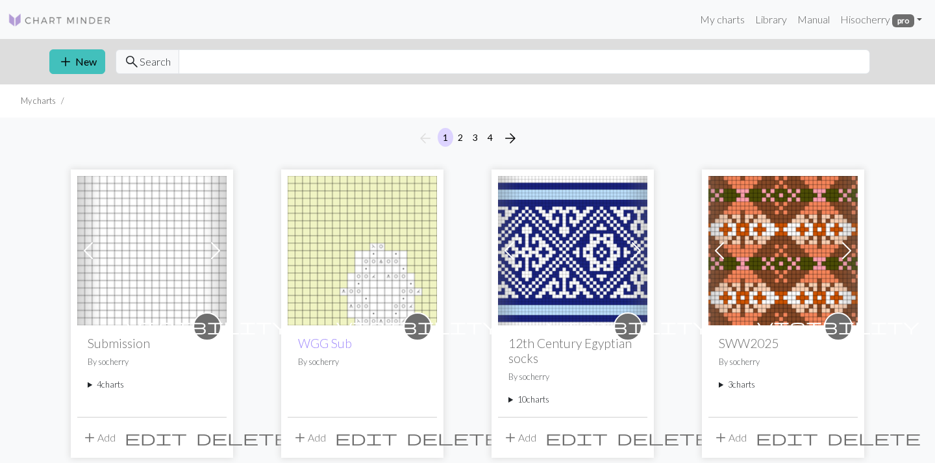
click at [88, 384] on summary "4 charts" at bounding box center [152, 385] width 129 height 12
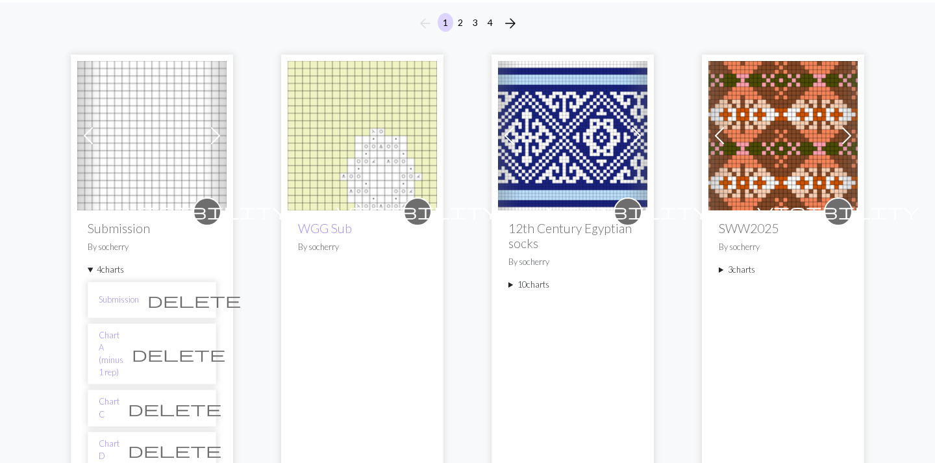
scroll to position [132, 0]
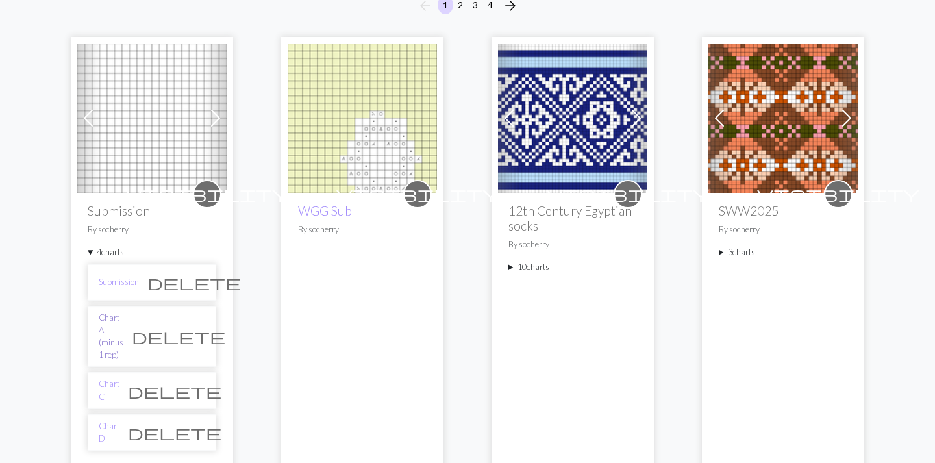
click at [119, 327] on link "Chart A (minus 1 rep)" at bounding box center [111, 337] width 25 height 50
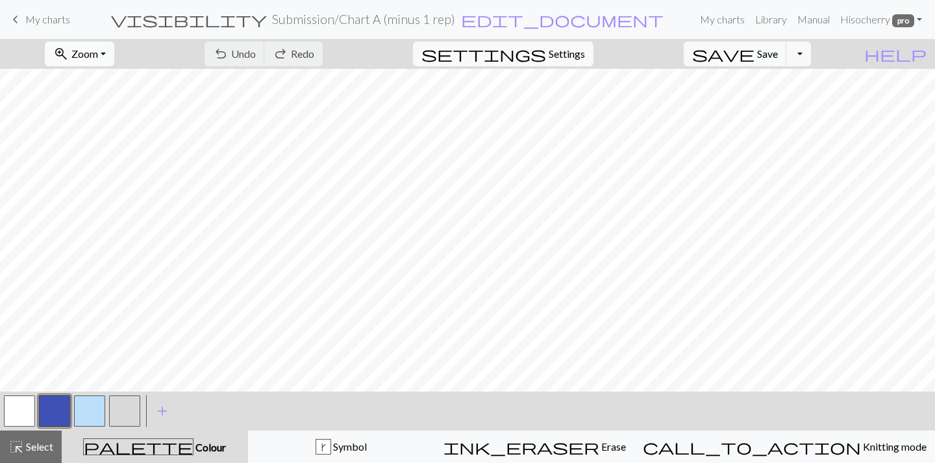
click at [98, 58] on span "Zoom" at bounding box center [84, 53] width 27 height 12
click at [97, 84] on button "Fit all" at bounding box center [96, 82] width 103 height 21
